Goal: Task Accomplishment & Management: Manage account settings

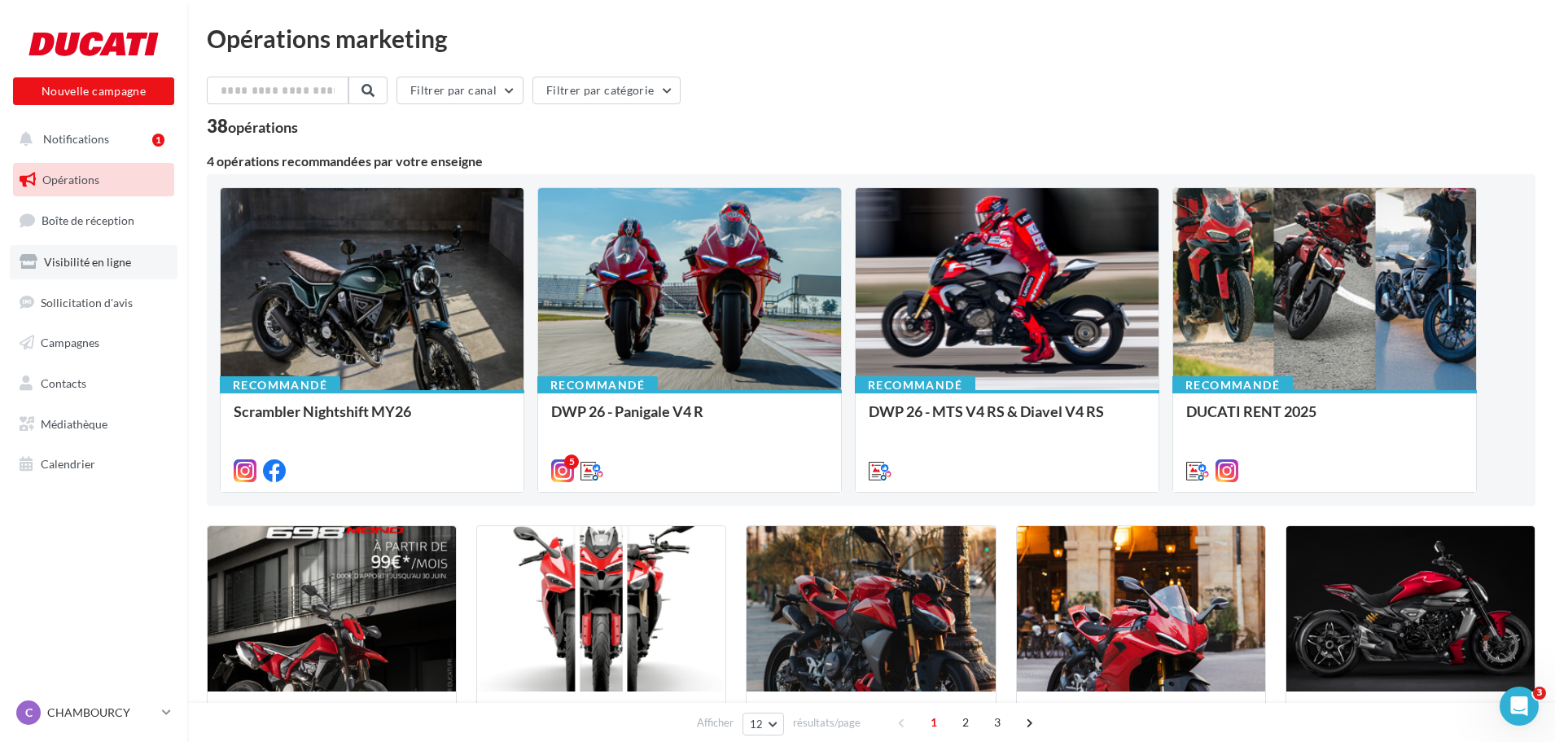
click at [88, 253] on link "Visibilité en ligne" at bounding box center [94, 262] width 168 height 34
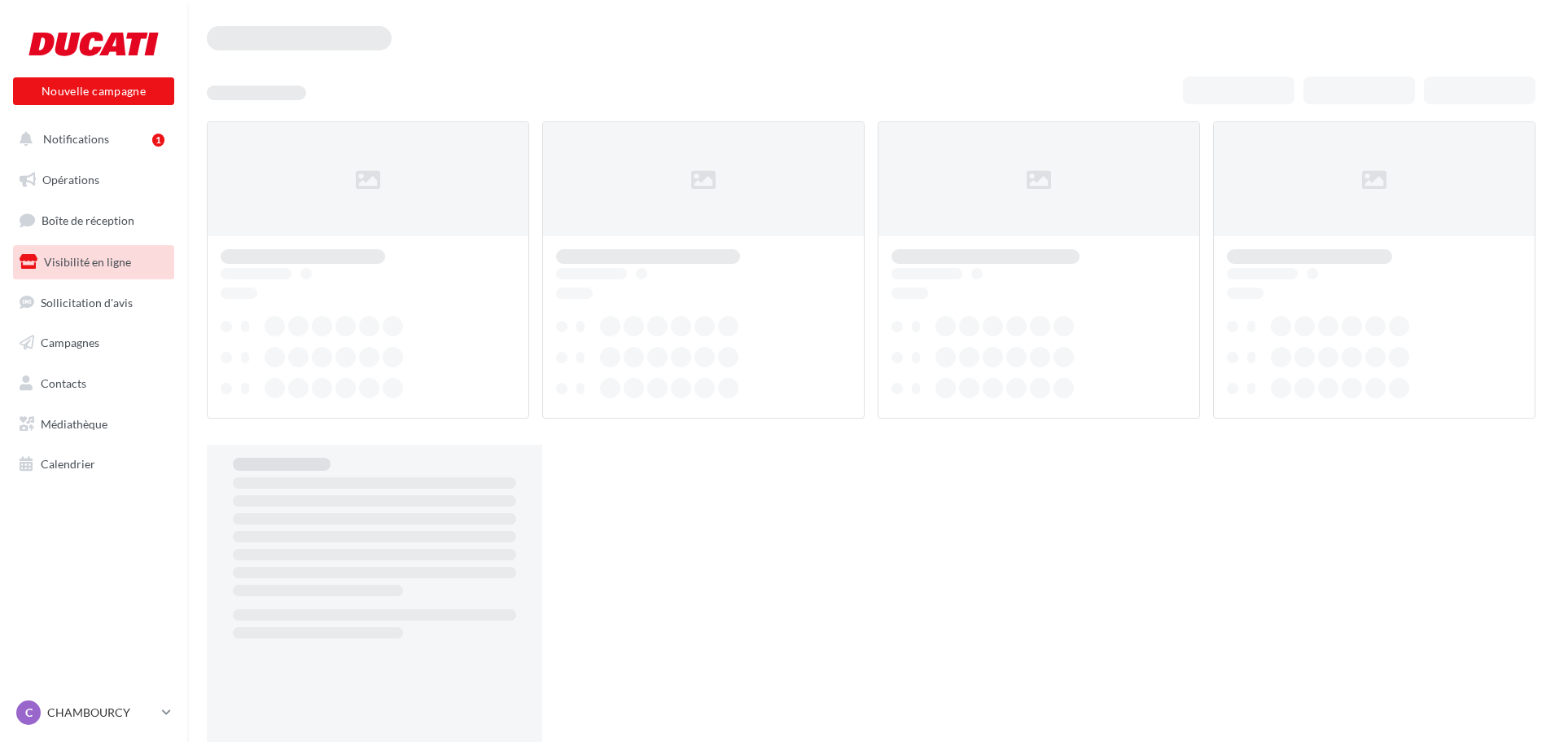
click at [93, 215] on span "Boîte de réception" at bounding box center [88, 220] width 93 height 14
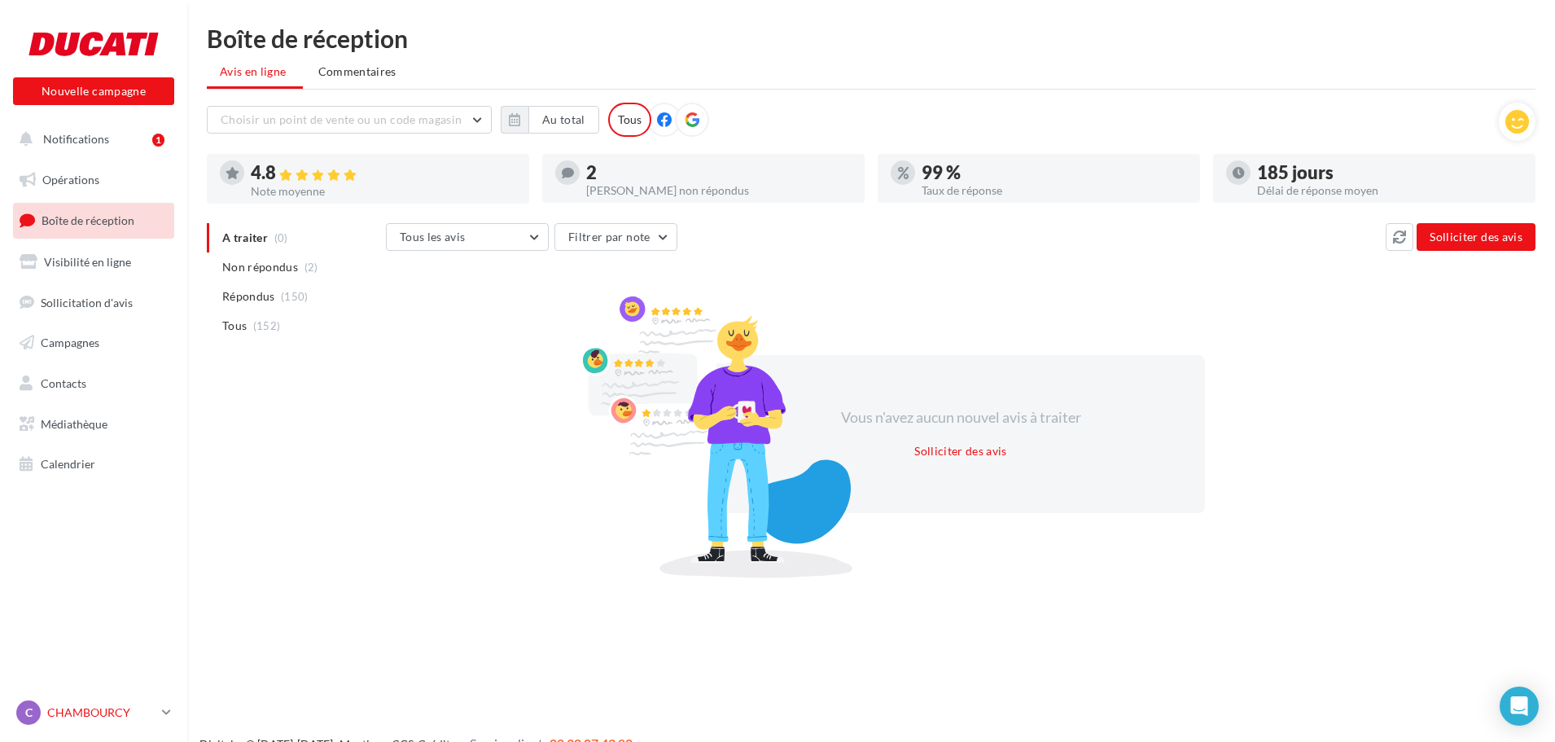
click at [86, 707] on p "CHAMBOURCY" at bounding box center [101, 712] width 108 height 16
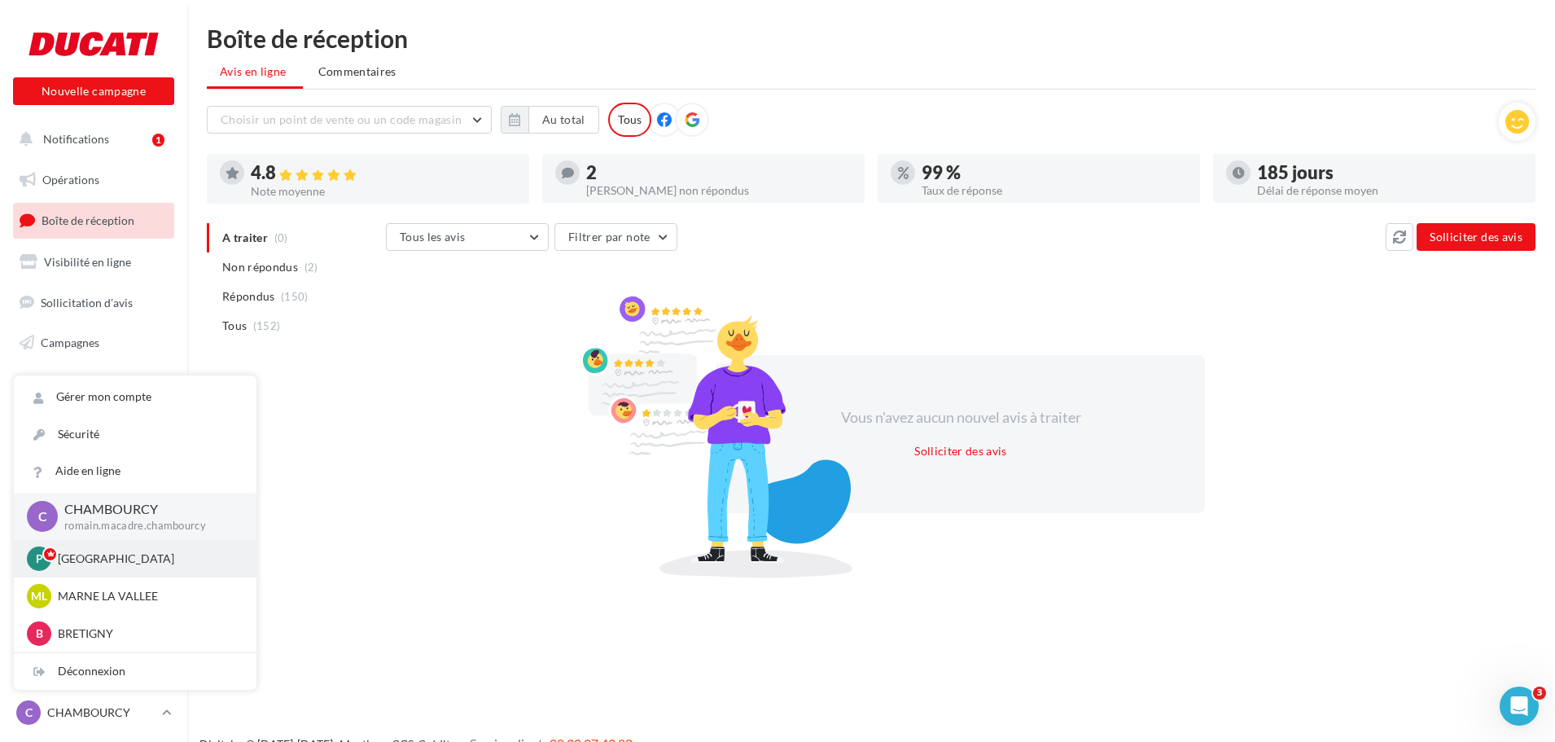
click at [72, 558] on p "[GEOGRAPHIC_DATA]" at bounding box center [147, 559] width 179 height 16
